Goal: Task Accomplishment & Management: Manage account settings

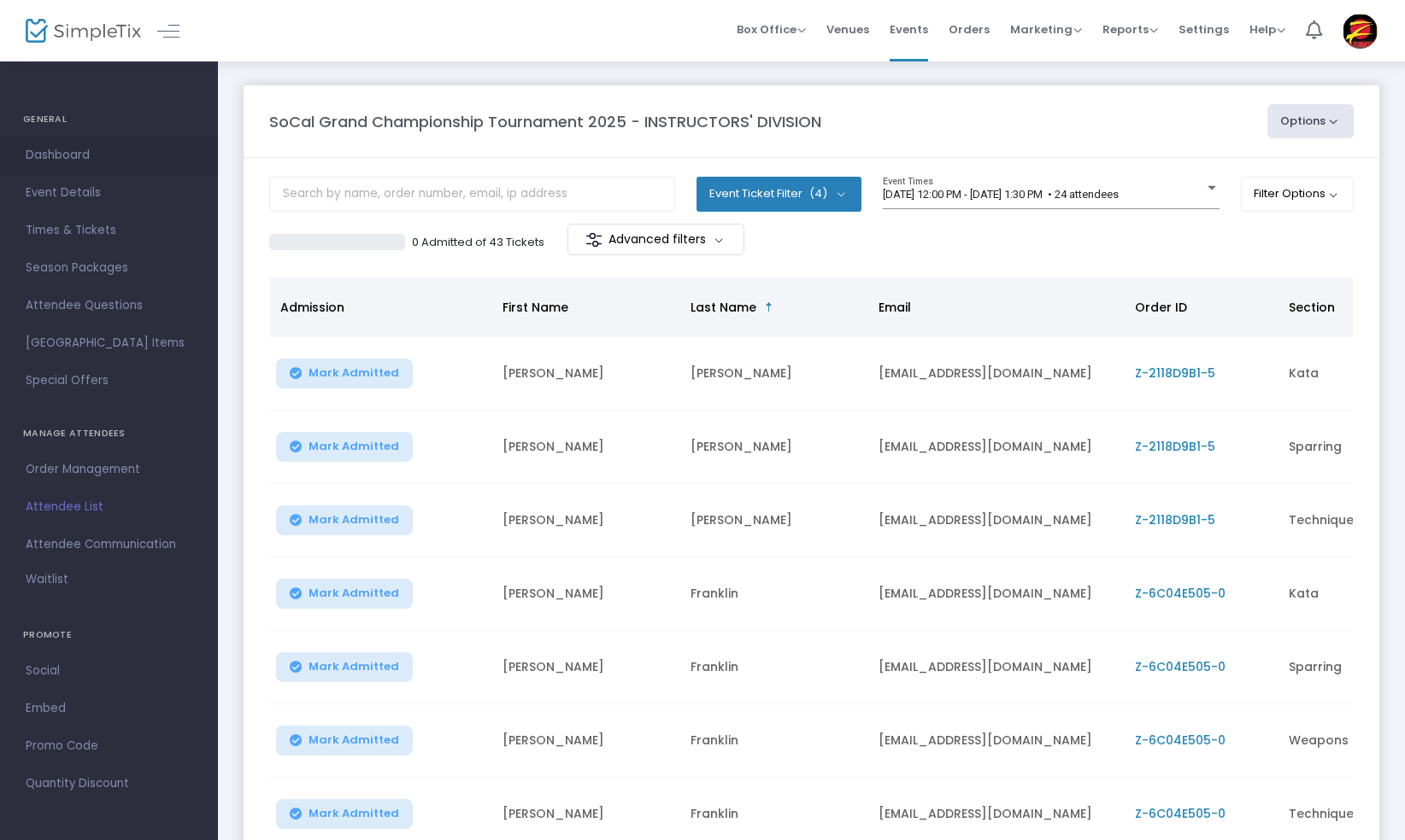
click at [92, 151] on span "Dashboard" at bounding box center [109, 156] width 167 height 22
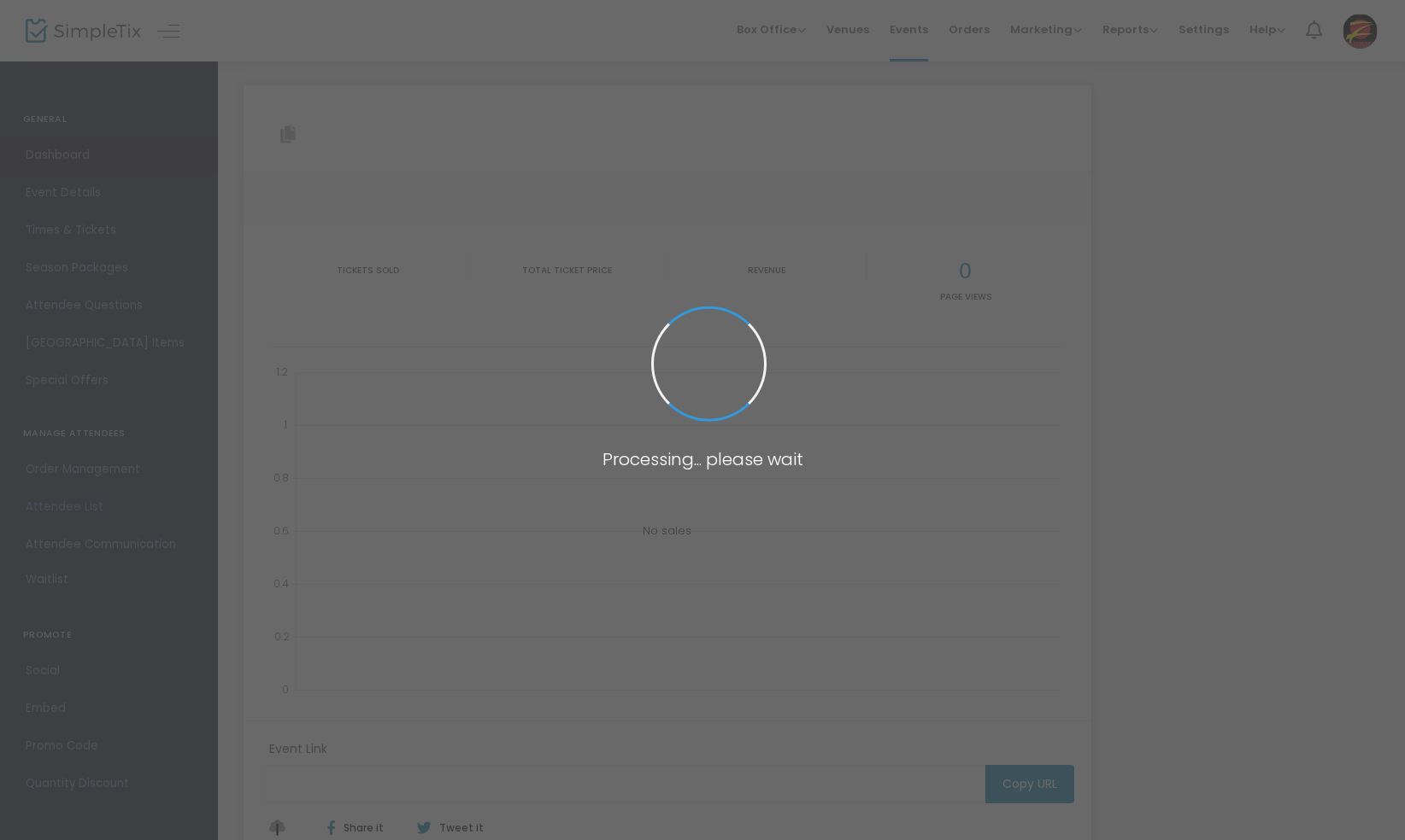
type input "https://www.simpletix.com/e/socal-grand-championship-tournament-2025-i-tickets-…"
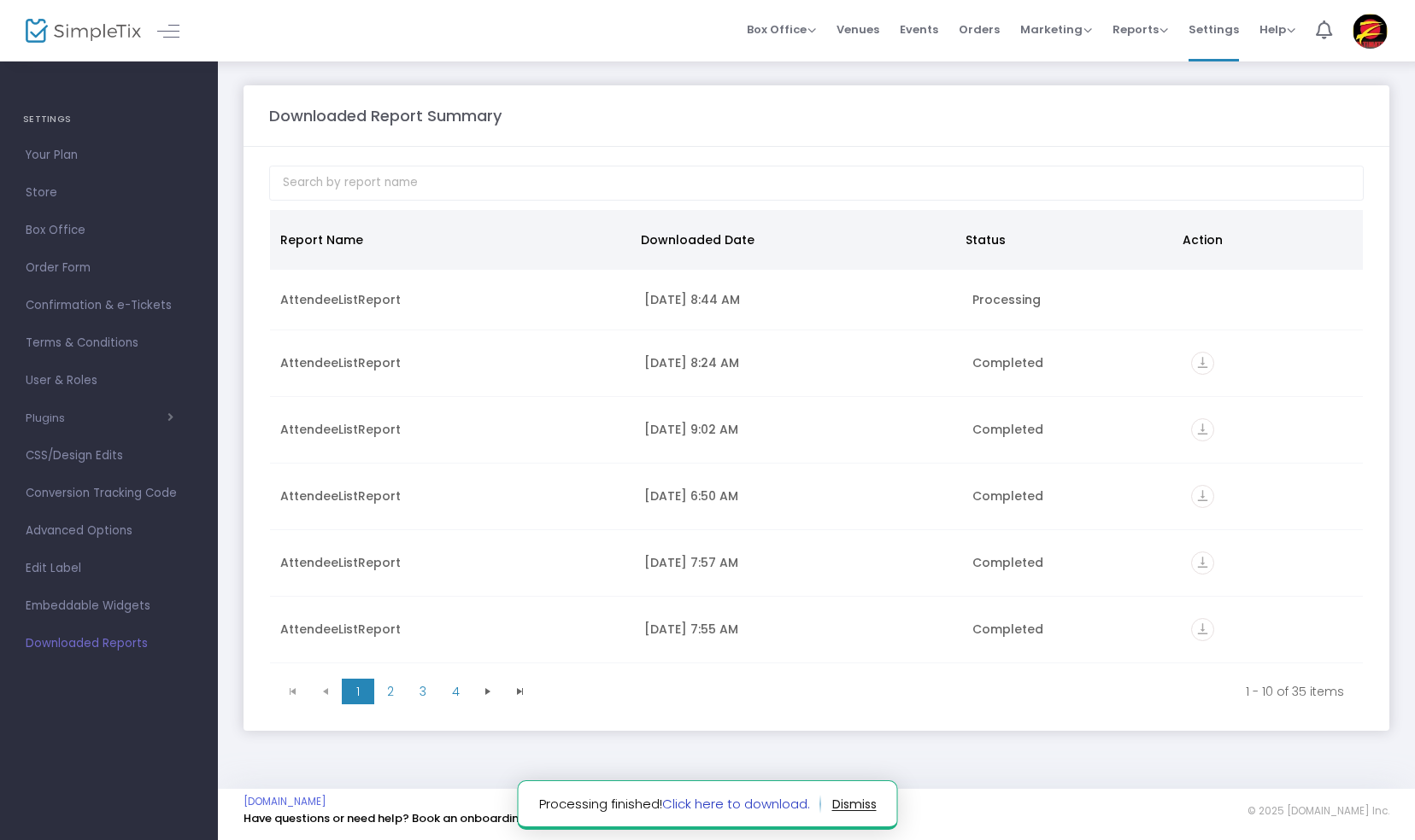
click at [701, 803] on link "Click here to download." at bounding box center [735, 804] width 148 height 18
